Goal: Task Accomplishment & Management: Manage account settings

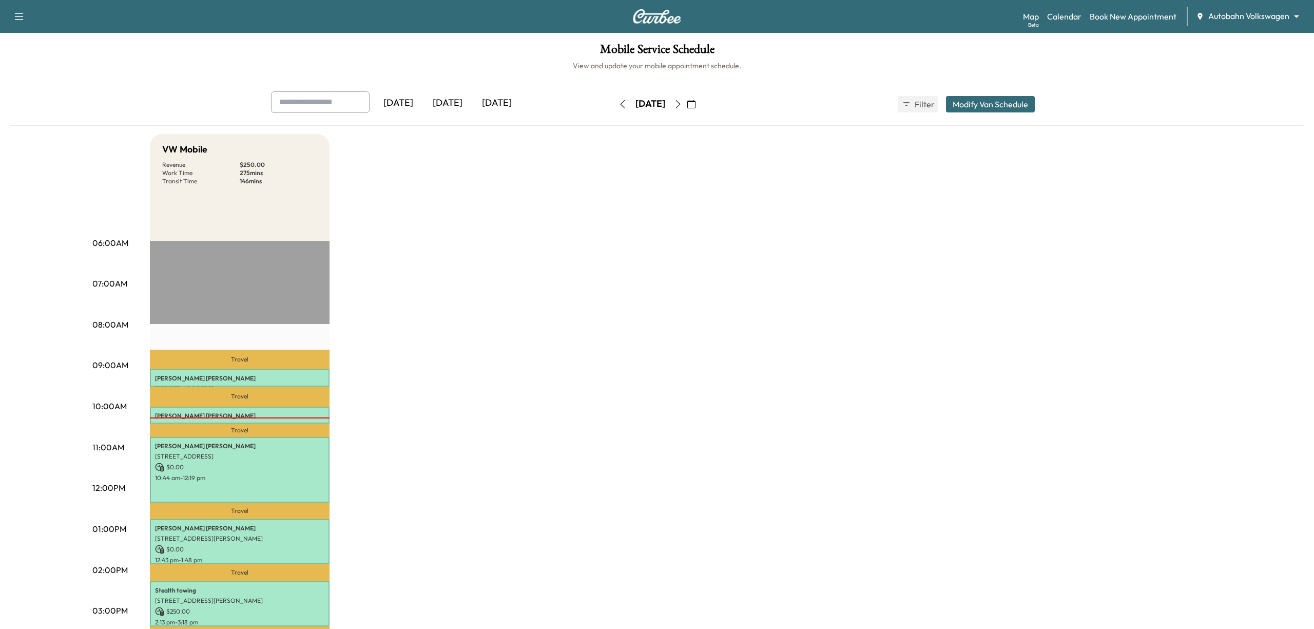
click at [1207, 21] on body "Support Log Out Map Beta Calendar Book New Appointment Autobahn Volkswagen ****…" at bounding box center [657, 314] width 1314 height 629
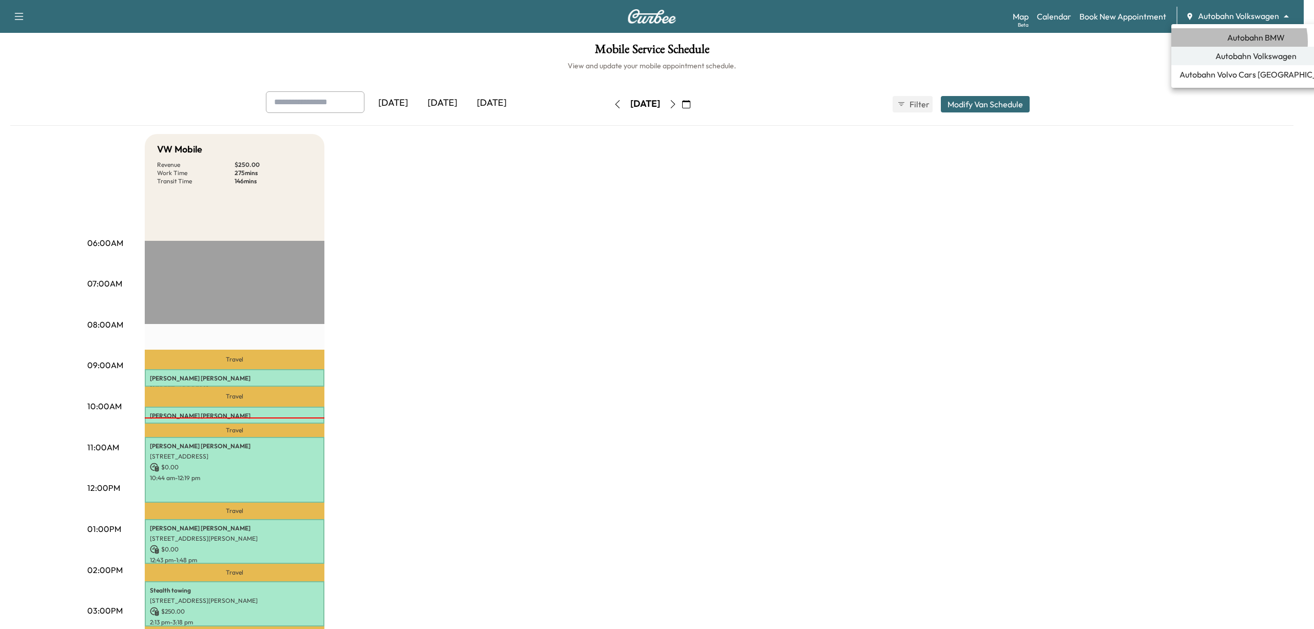
click at [1239, 42] on span "Autobahn BMW" at bounding box center [1257, 37] width 58 height 12
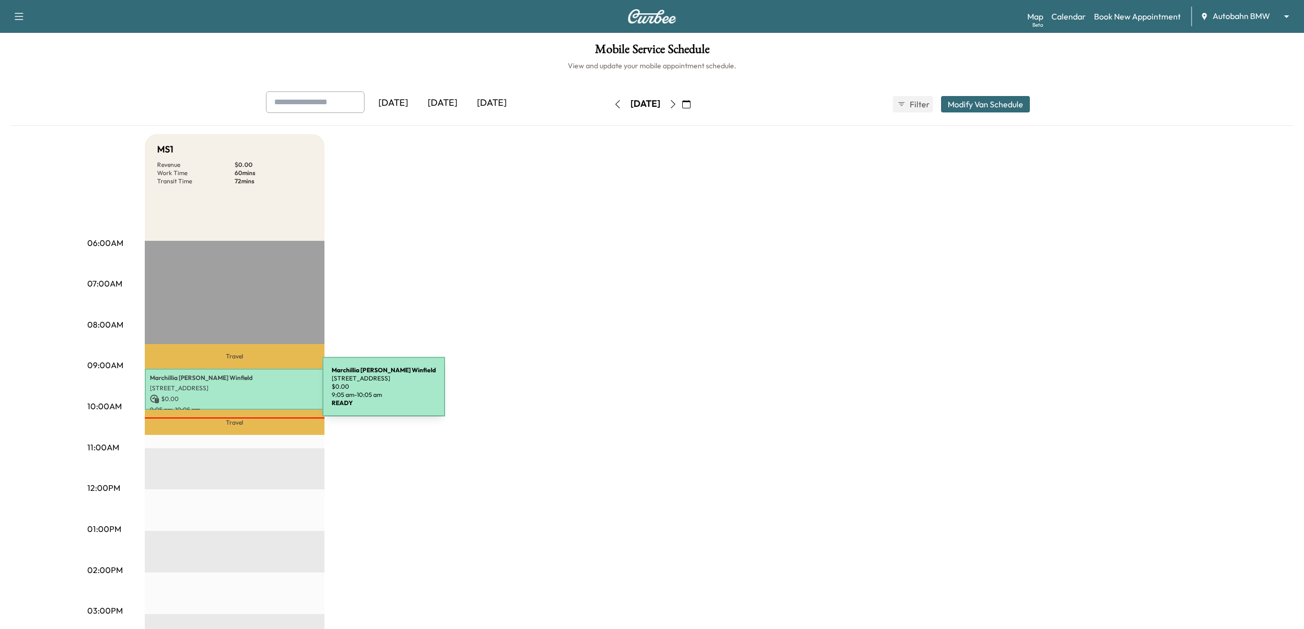
click at [245, 394] on p "$ 0.00" at bounding box center [234, 398] width 169 height 9
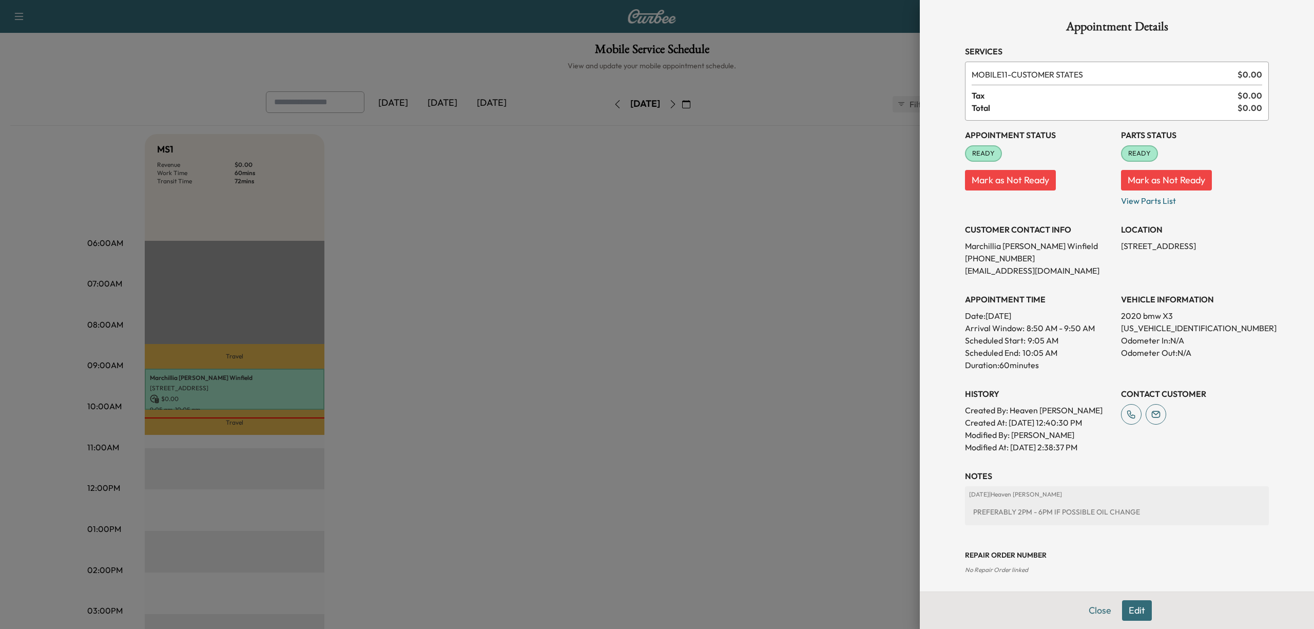
click at [1031, 185] on button "Mark as Not Ready" at bounding box center [1010, 180] width 91 height 21
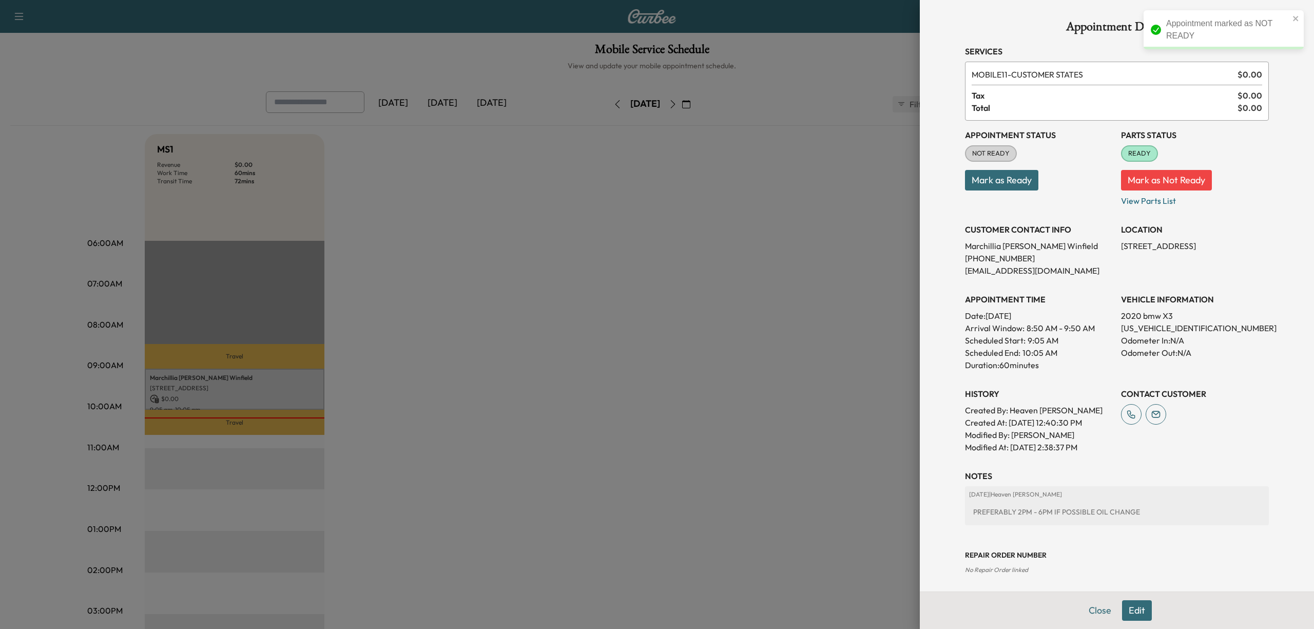
scroll to position [51, 0]
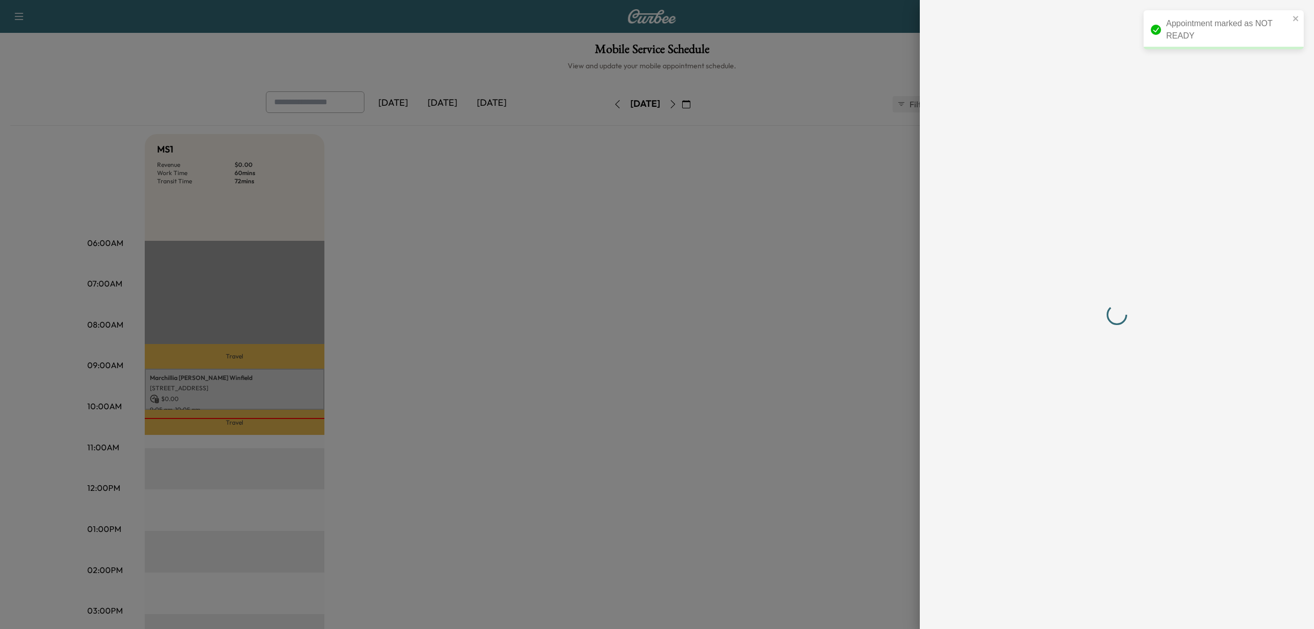
click at [1233, 375] on div at bounding box center [1117, 315] width 304 height 588
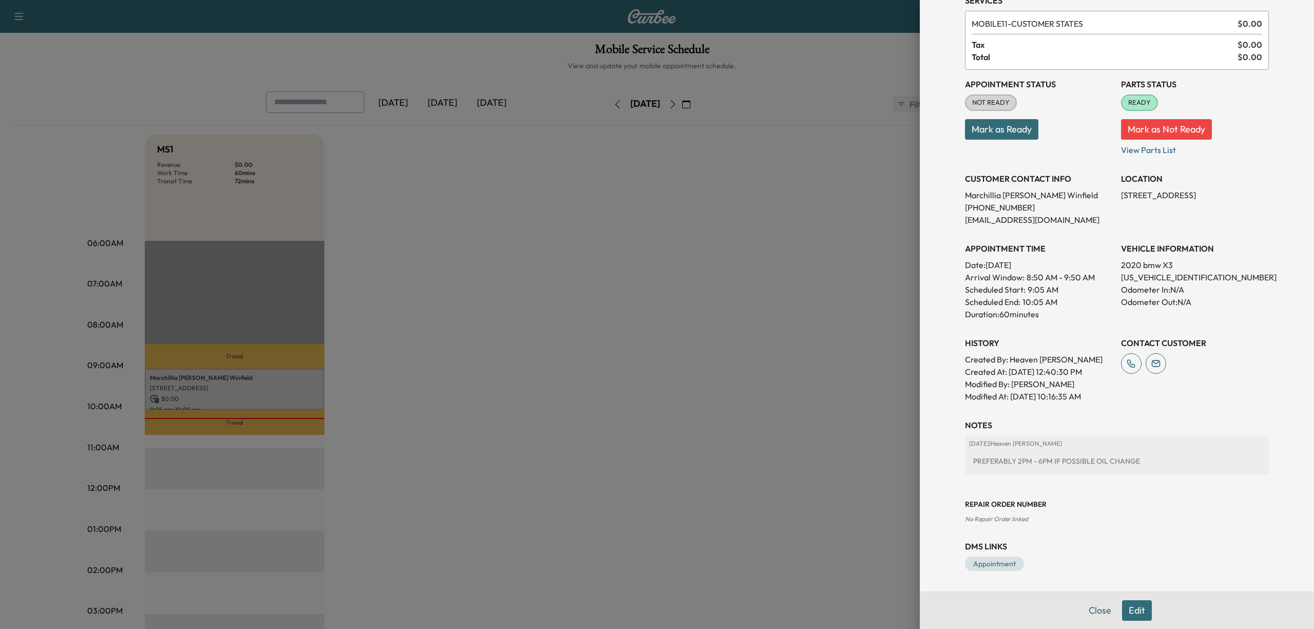
scroll to position [0, 0]
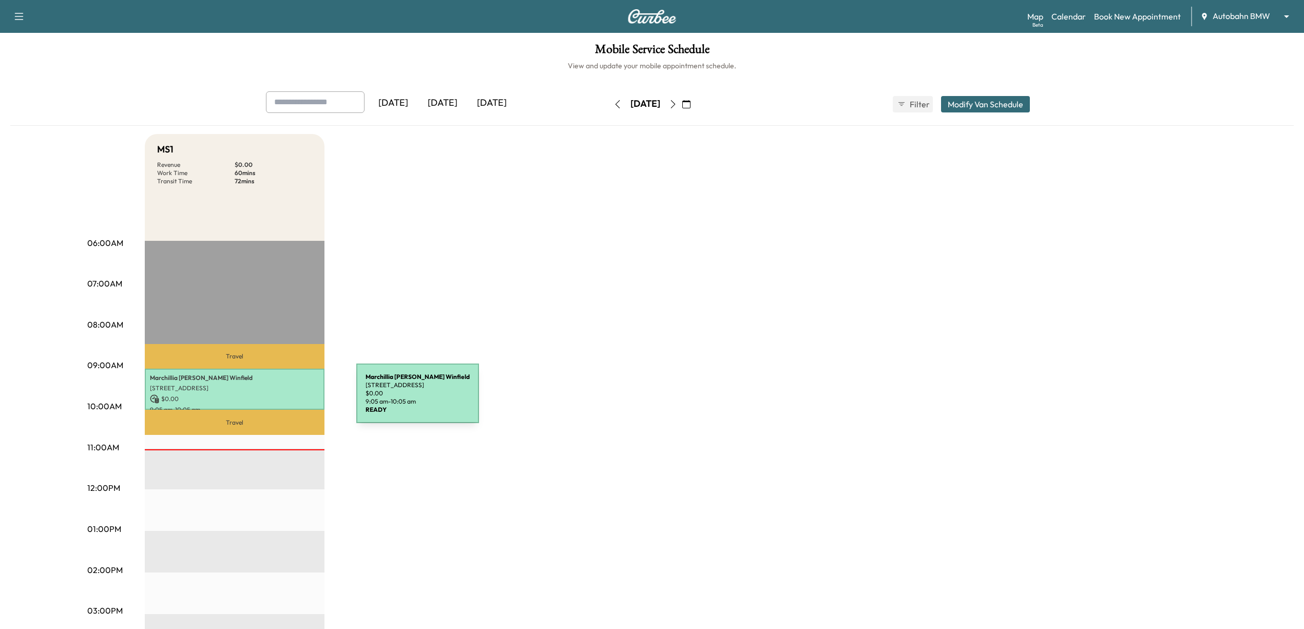
click at [279, 399] on p "$ 0.00" at bounding box center [234, 398] width 169 height 9
